Goal: Information Seeking & Learning: Learn about a topic

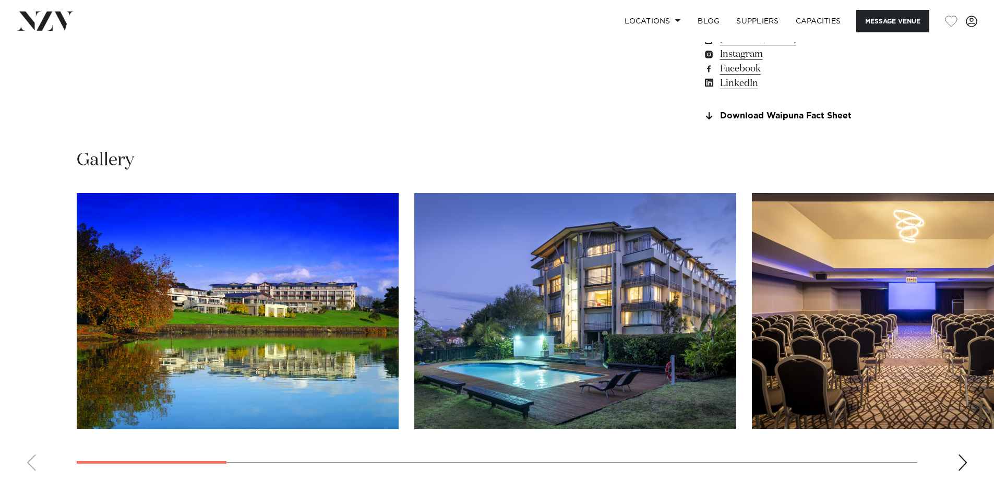
scroll to position [1026, 0]
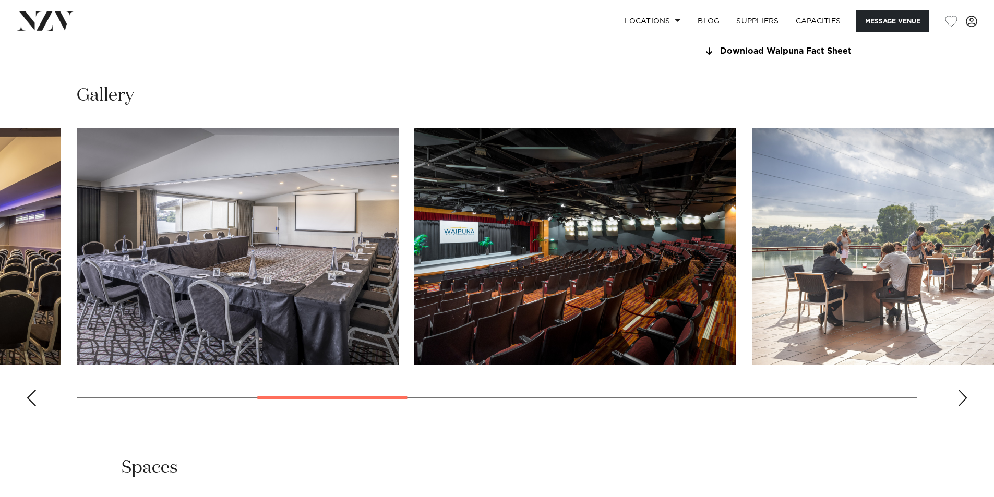
click at [377, 450] on div "[GEOGRAPHIC_DATA] [GEOGRAPHIC_DATA] Message Venue [GEOGRAPHIC_DATA] [GEOGRAPHIC…" at bounding box center [497, 255] width 994 height 2478
click at [962, 407] on div "Next slide" at bounding box center [963, 398] width 10 height 17
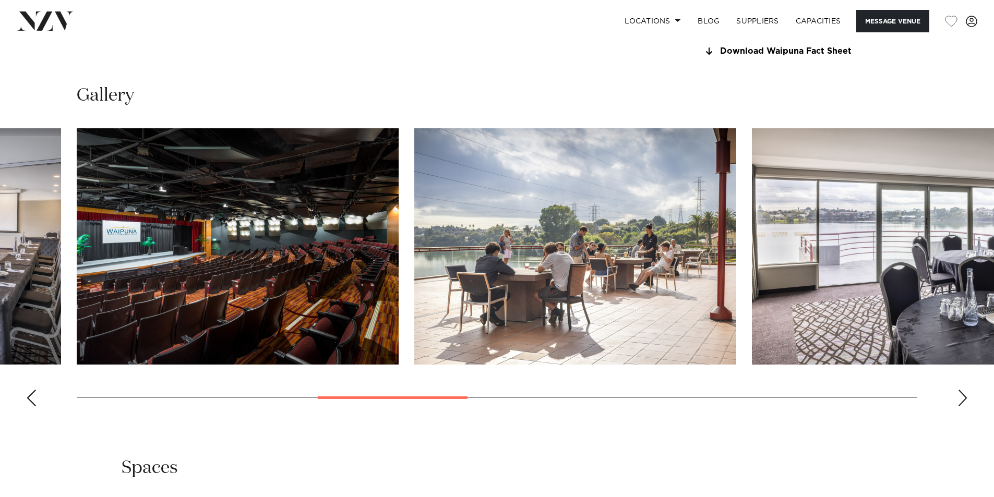
click at [962, 407] on div "Next slide" at bounding box center [963, 398] width 10 height 17
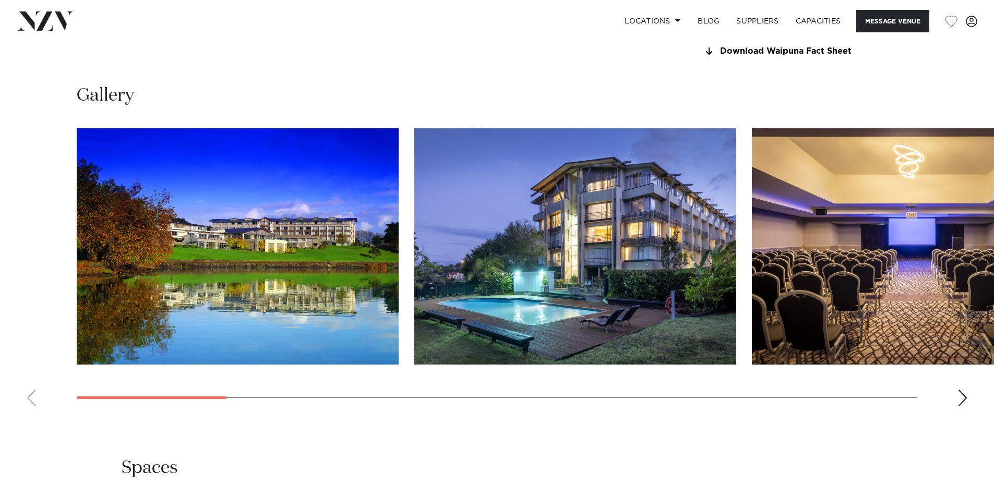
click at [155, 397] on swiper-container at bounding box center [497, 271] width 994 height 287
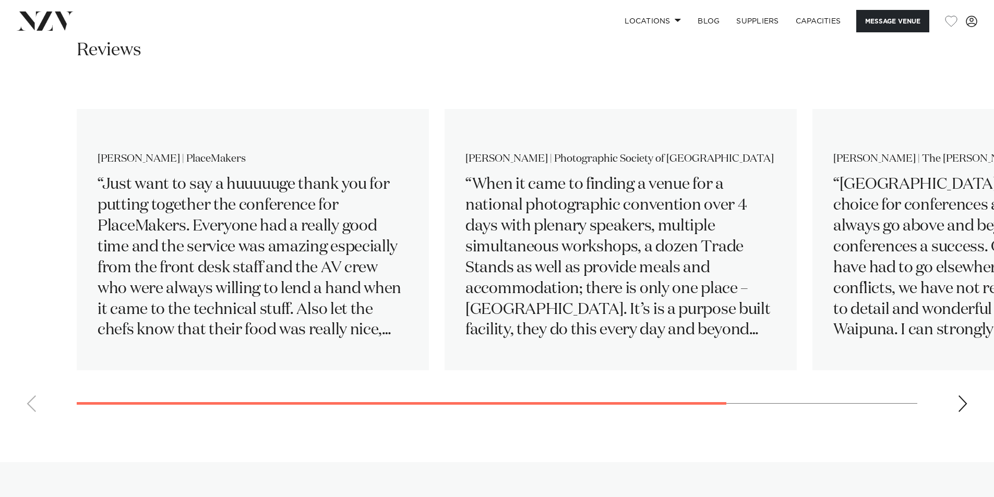
scroll to position [1705, 0]
click at [400, 420] on swiper-container "[PERSON_NAME] | PlaceMakers Just want to say a huuuuuge thank you for putting t…" at bounding box center [497, 251] width 994 height 338
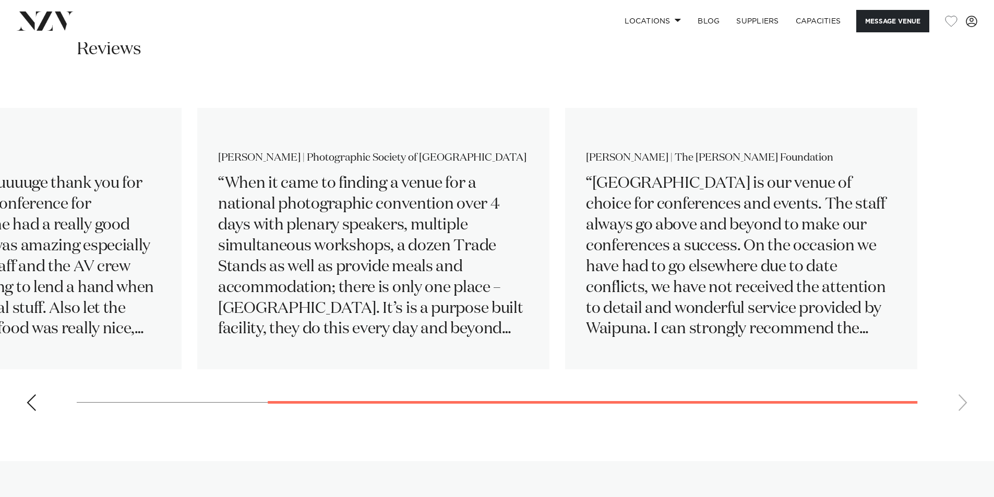
click at [616, 420] on swiper-container "[PERSON_NAME] | PlaceMakers Just want to say a huuuuuge thank you for putting t…" at bounding box center [497, 251] width 994 height 338
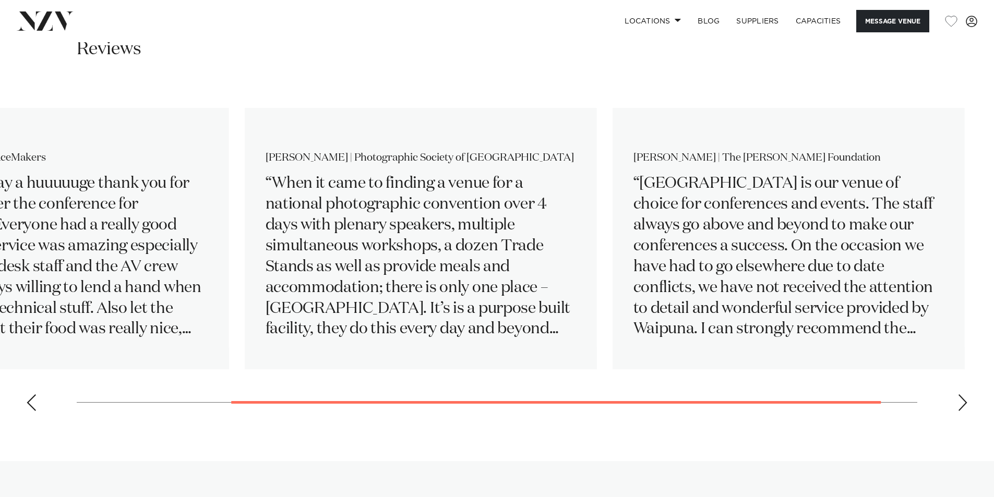
click at [207, 420] on swiper-container "[PERSON_NAME] | PlaceMakers Just want to say a huuuuuge thank you for putting t…" at bounding box center [497, 251] width 994 height 338
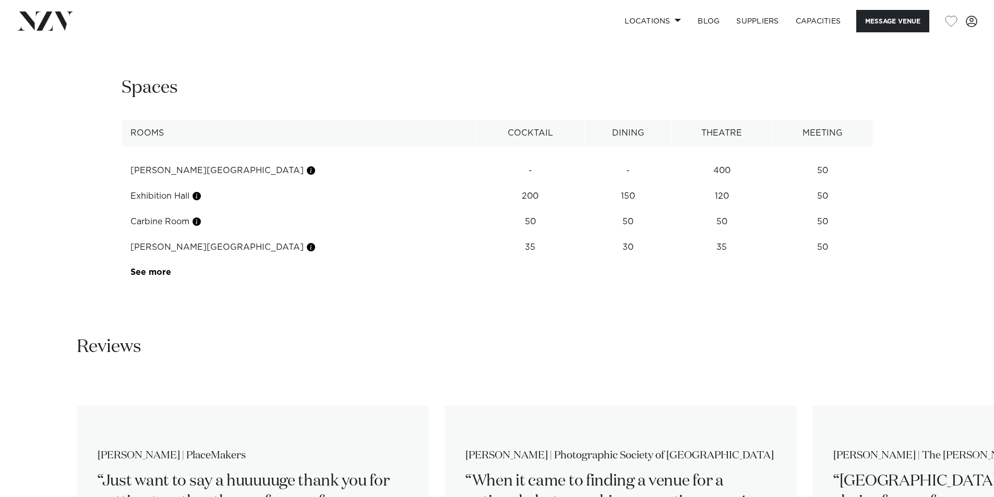
scroll to position [1392, 0]
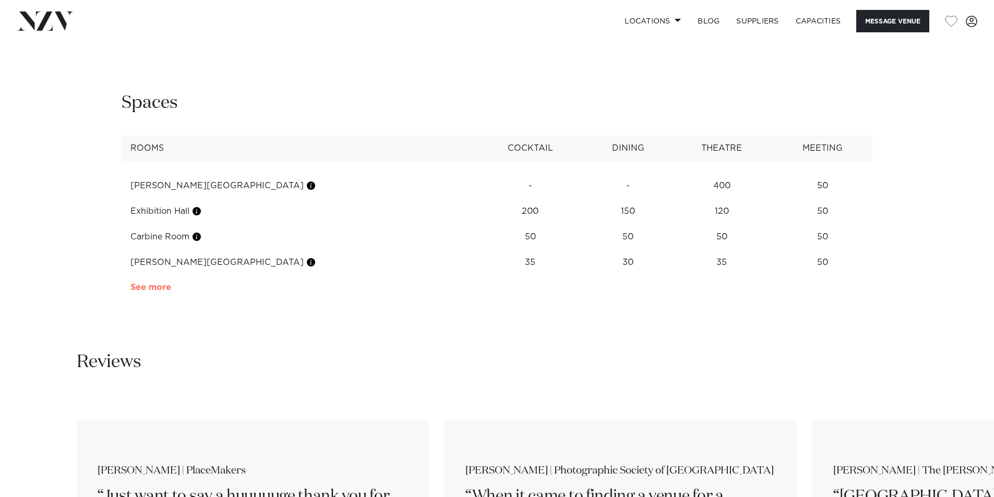
click at [164, 292] on link "See more" at bounding box center [171, 287] width 81 height 8
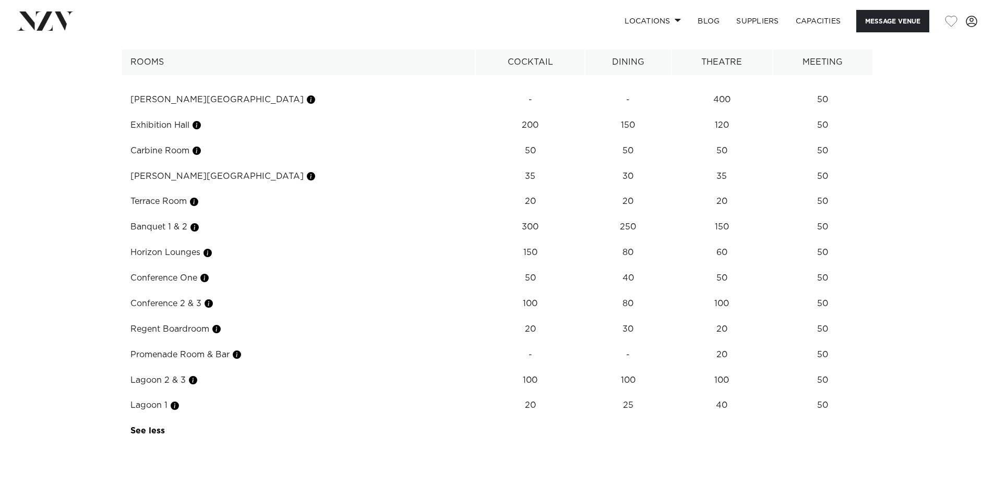
scroll to position [1496, 0]
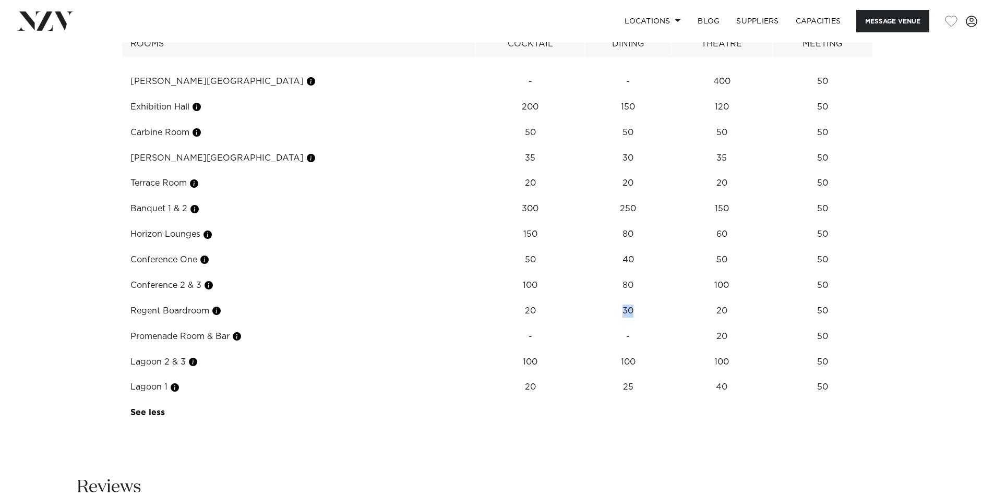
drag, startPoint x: 570, startPoint y: 341, endPoint x: 589, endPoint y: 344, distance: 20.0
click at [589, 94] on td "30" at bounding box center [628, 82] width 87 height 26
click at [590, 94] on td "30" at bounding box center [628, 82] width 87 height 26
drag, startPoint x: 583, startPoint y: 343, endPoint x: 572, endPoint y: 341, distance: 11.1
click at [585, 94] on td "30" at bounding box center [628, 82] width 87 height 26
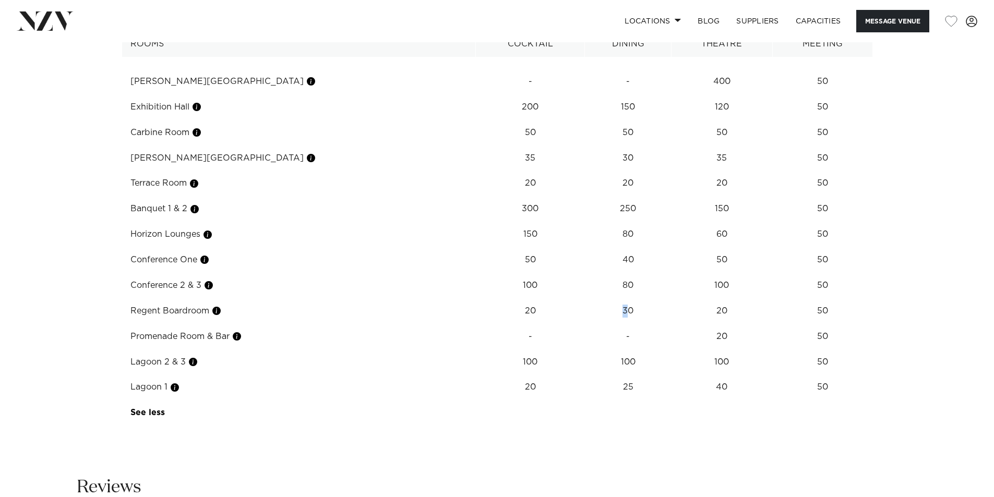
click at [585, 94] on td "30" at bounding box center [628, 82] width 87 height 26
drag, startPoint x: 575, startPoint y: 347, endPoint x: 589, endPoint y: 346, distance: 13.6
click at [589, 94] on td "30" at bounding box center [628, 82] width 87 height 26
drag, startPoint x: 591, startPoint y: 346, endPoint x: 571, endPoint y: 342, distance: 20.2
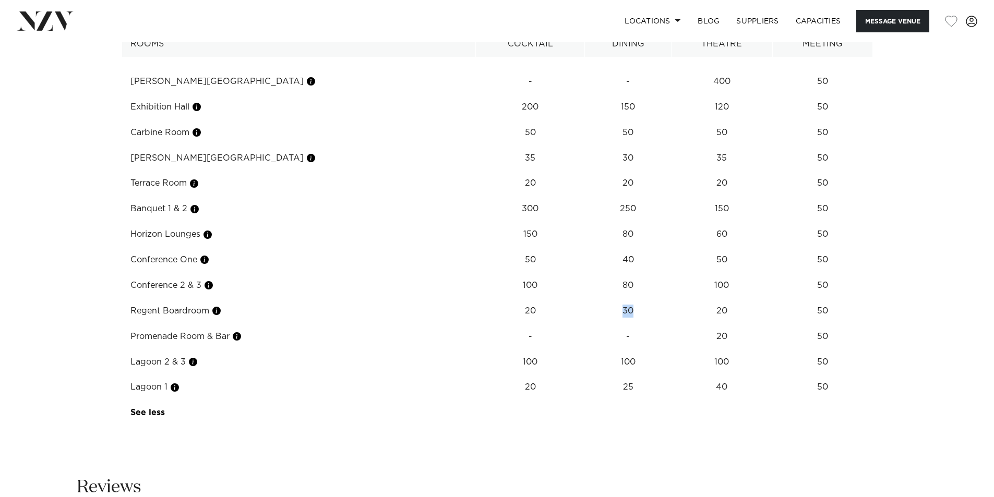
click at [585, 94] on td "30" at bounding box center [628, 82] width 87 height 26
drag, startPoint x: 575, startPoint y: 342, endPoint x: 589, endPoint y: 346, distance: 14.4
click at [589, 94] on td "30" at bounding box center [628, 82] width 87 height 26
